Goal: Transaction & Acquisition: Subscribe to service/newsletter

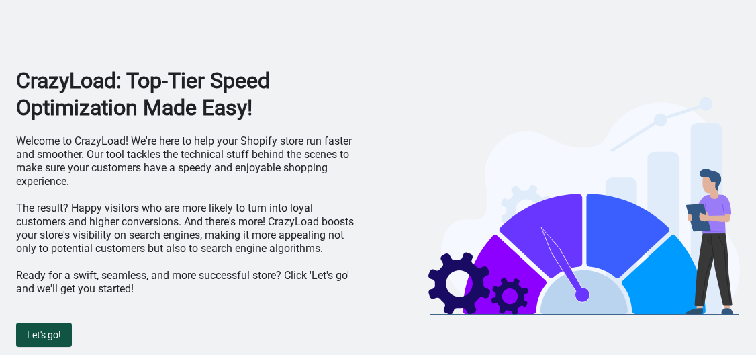
click at [56, 333] on span "Let's go!" at bounding box center [44, 334] width 34 height 11
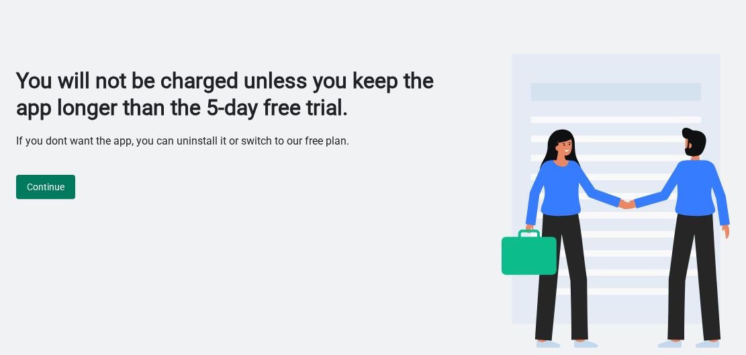
scroll to position [2, 0]
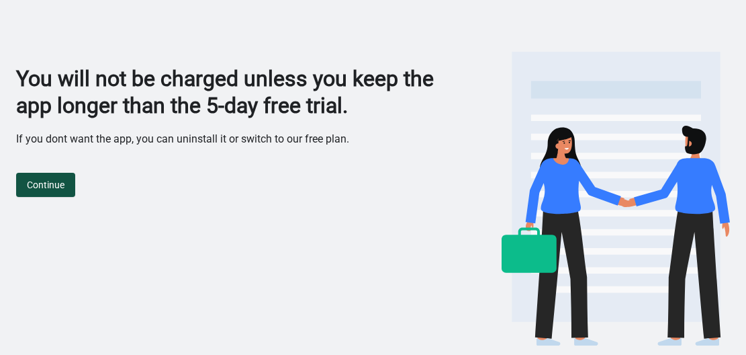
click at [46, 187] on span "Continue" at bounding box center [46, 184] width 38 height 11
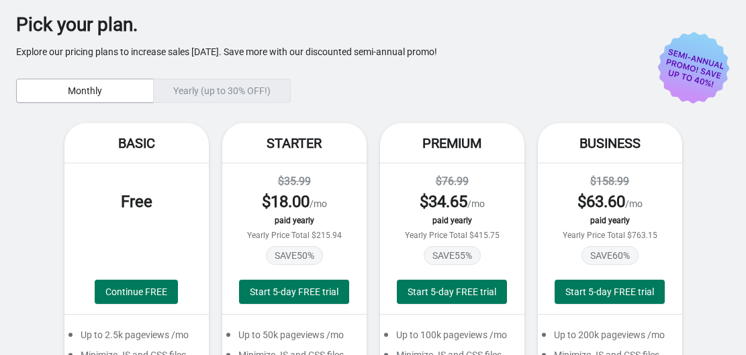
scroll to position [271, 0]
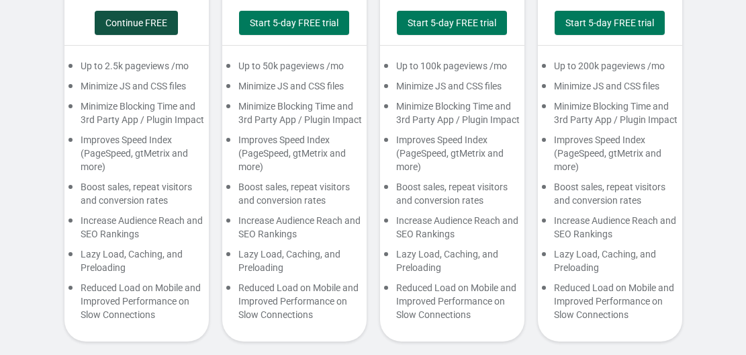
click at [123, 28] on span "Continue FREE" at bounding box center [136, 22] width 62 height 11
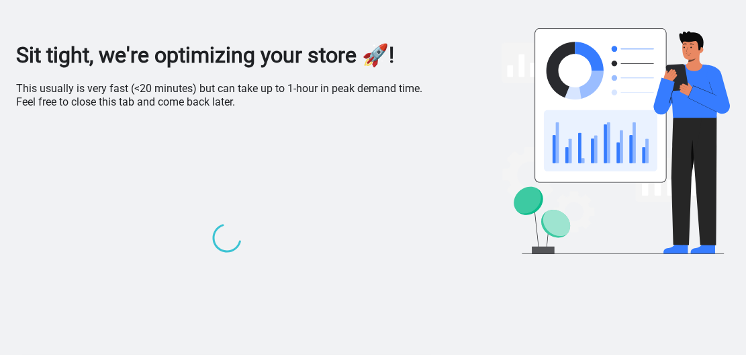
scroll to position [0, 0]
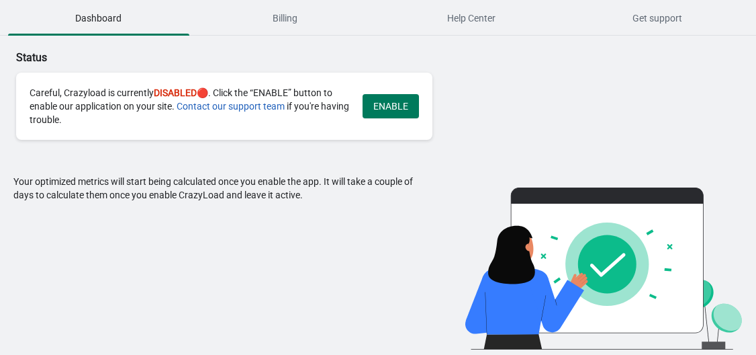
drag, startPoint x: 398, startPoint y: 108, endPoint x: 406, endPoint y: 105, distance: 7.9
click at [402, 107] on span "ENABLE" at bounding box center [390, 106] width 35 height 11
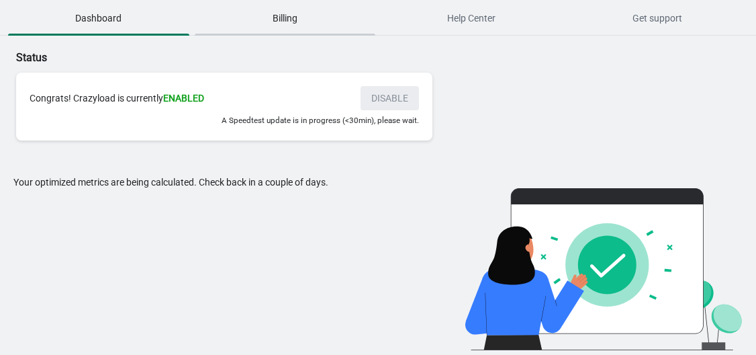
click at [298, 22] on span "Billing" at bounding box center [285, 18] width 181 height 24
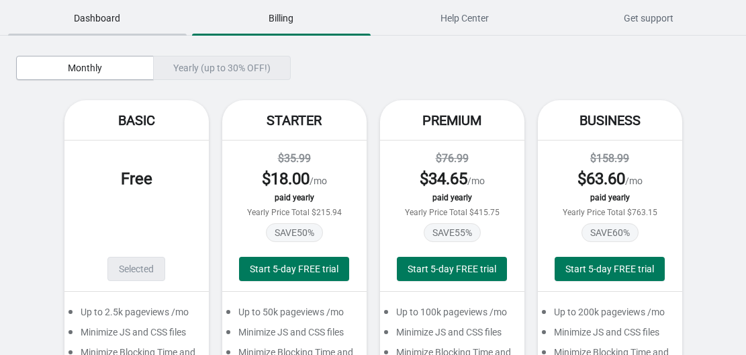
click at [101, 17] on span "Dashboard" at bounding box center [97, 18] width 179 height 24
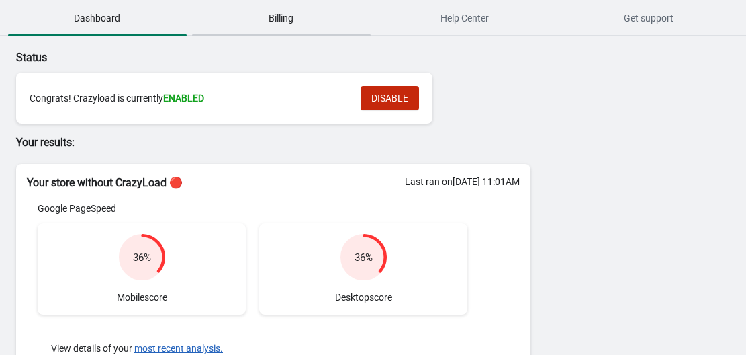
click at [294, 13] on span "Billing" at bounding box center [281, 18] width 179 height 24
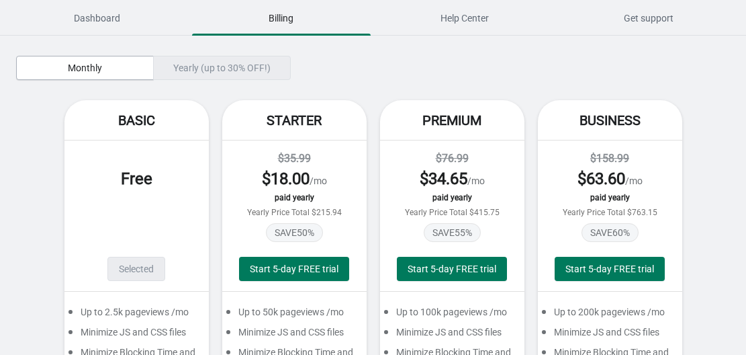
click at [226, 63] on div "Yearly (up to 30% OFF!)" at bounding box center [222, 68] width 138 height 24
click at [224, 70] on div "Yearly (up to 30% OFF!)" at bounding box center [222, 68] width 138 height 24
click at [210, 71] on div "Yearly (up to 30% OFF!)" at bounding box center [222, 68] width 138 height 24
click at [68, 71] on span "Monthly" at bounding box center [85, 67] width 34 height 11
